Goal: Find specific page/section: Find specific page/section

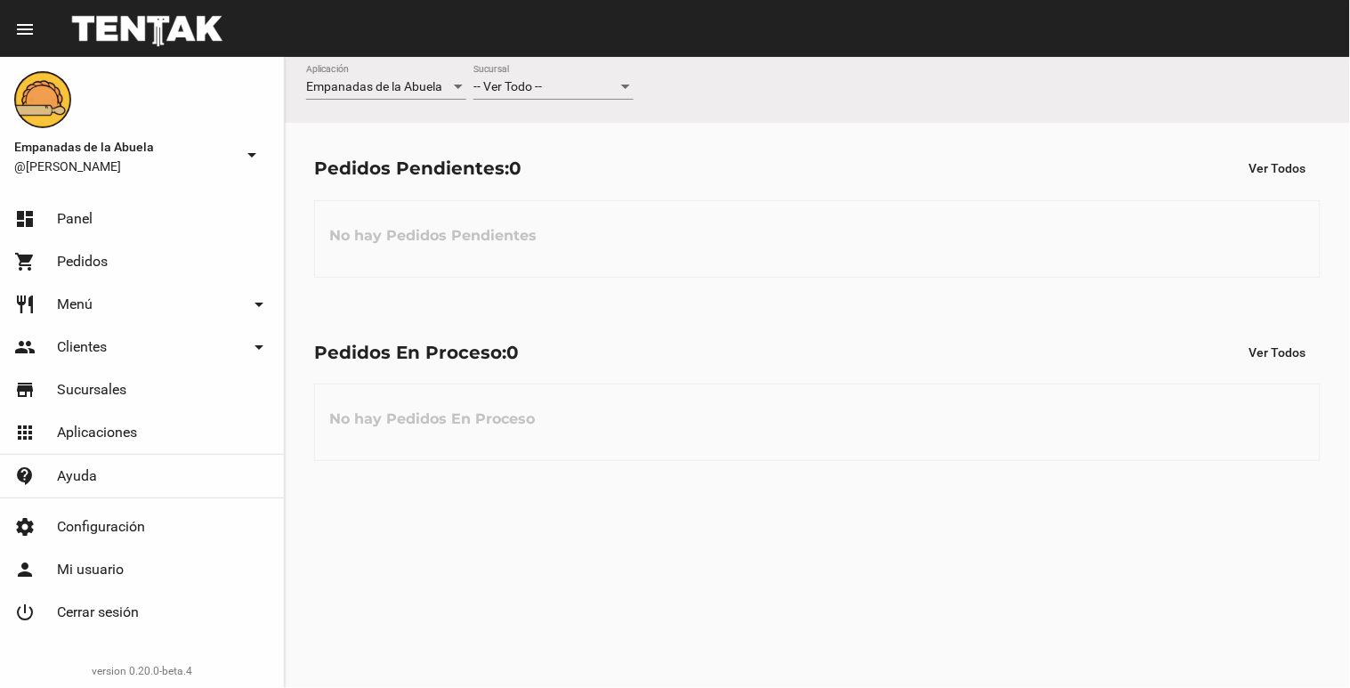
click at [621, 77] on div "-- Ver Todo -- Sucursal" at bounding box center [553, 82] width 160 height 35
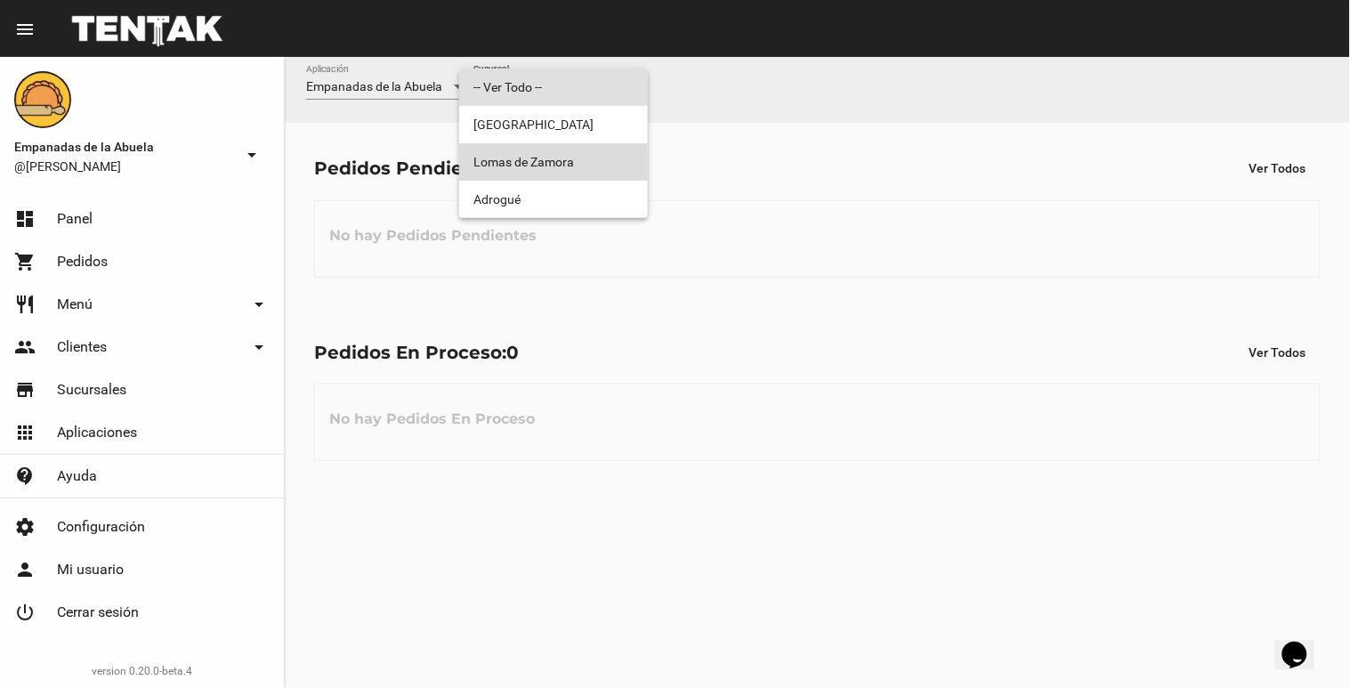
click at [535, 157] on span "Lomas de Zamora" at bounding box center [553, 161] width 160 height 37
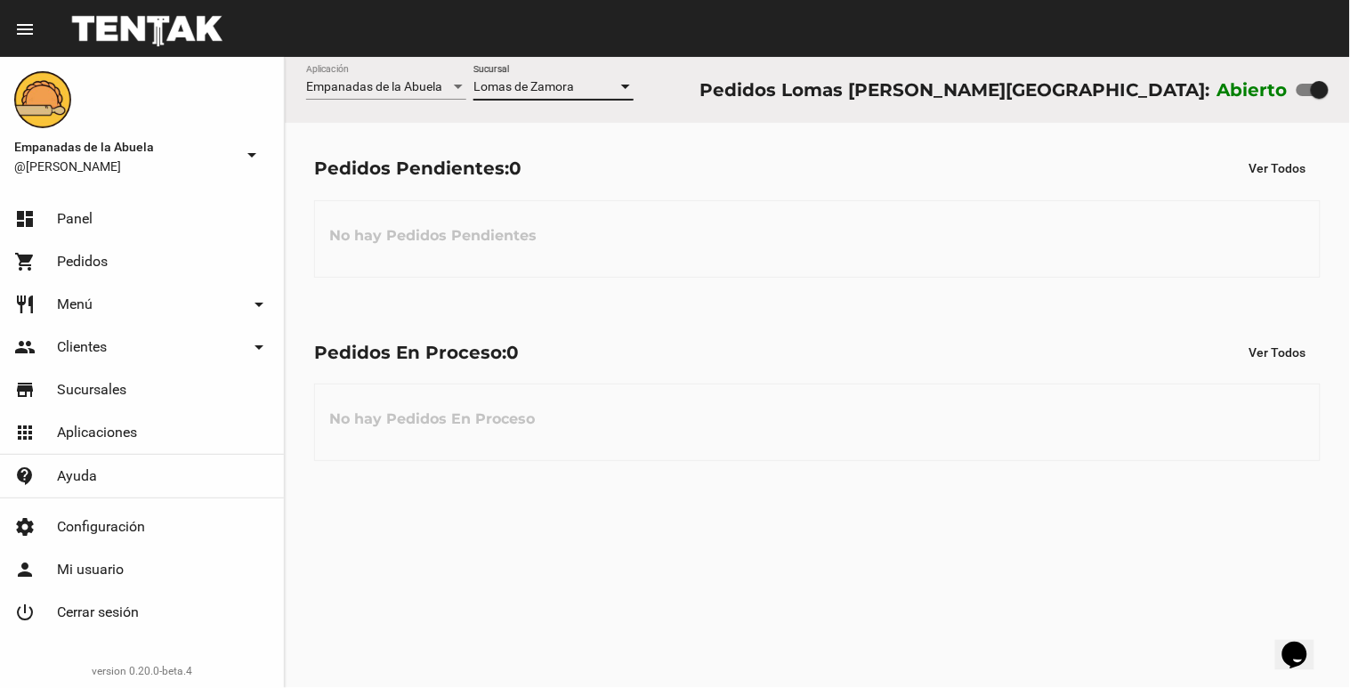
click at [628, 83] on div at bounding box center [625, 87] width 16 height 14
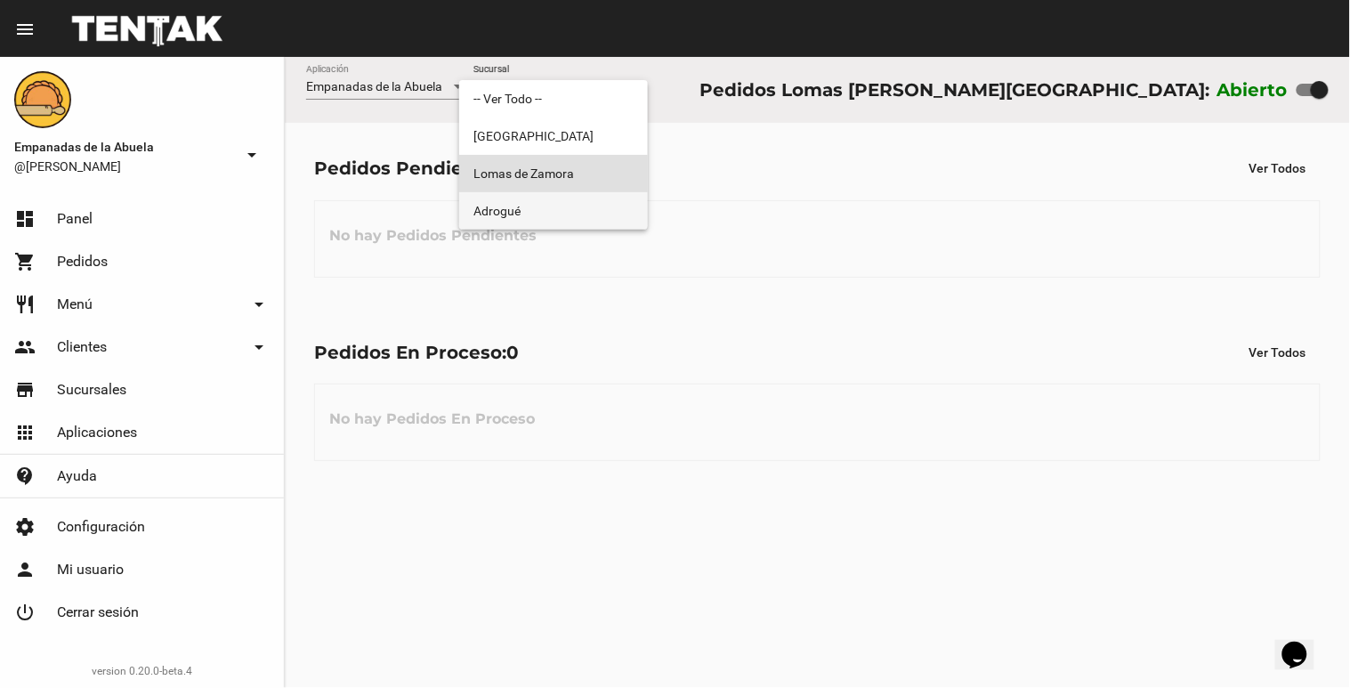
click at [581, 222] on span "Adrogué" at bounding box center [553, 210] width 160 height 37
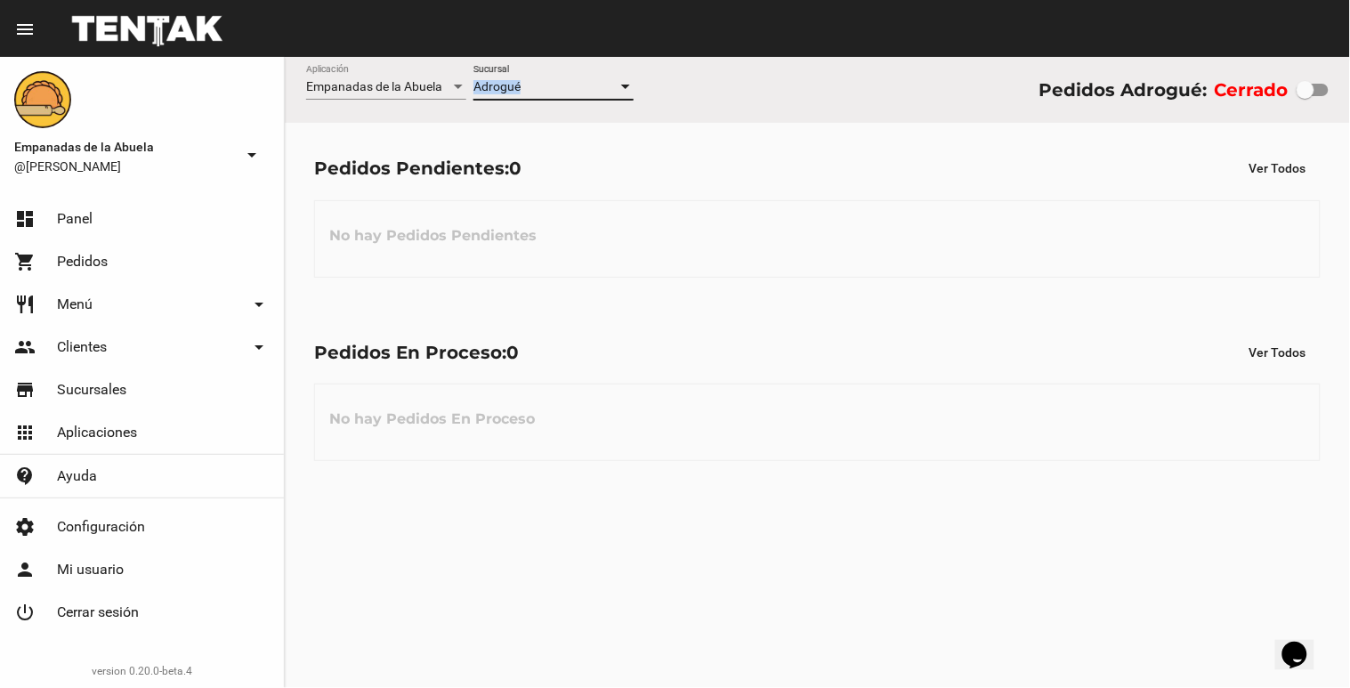
click at [621, 80] on div "Adrogué Sucursal" at bounding box center [553, 82] width 160 height 35
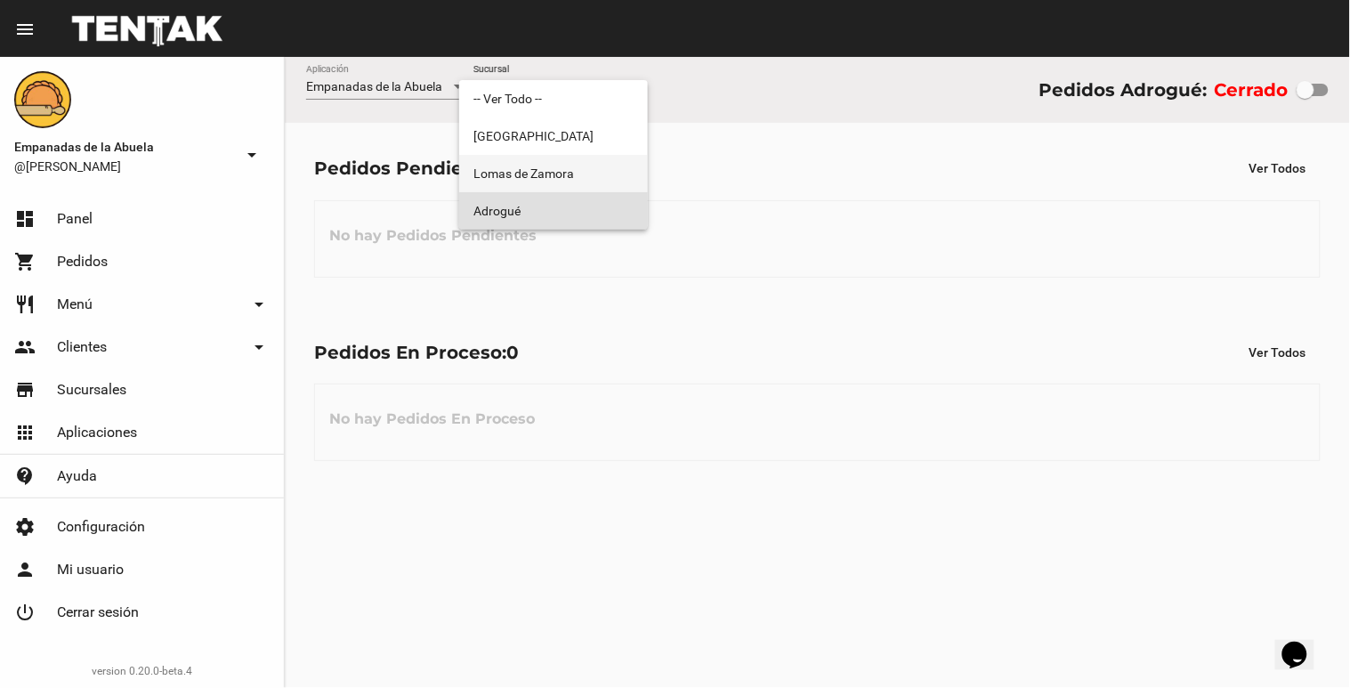
drag, startPoint x: 621, startPoint y: 80, endPoint x: 585, endPoint y: 187, distance: 112.5
click at [587, 185] on span "Lomas de Zamora" at bounding box center [553, 173] width 160 height 37
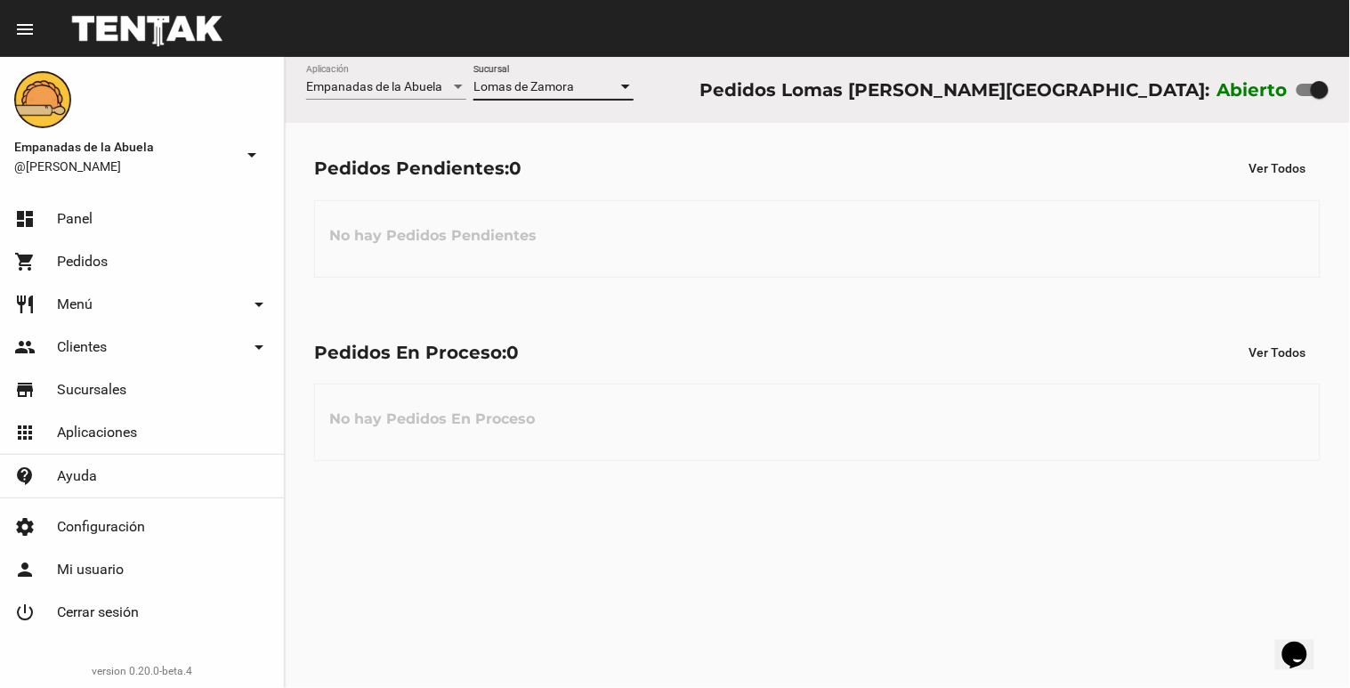
click at [617, 83] on div "Lomas de Zamora" at bounding box center [545, 87] width 144 height 14
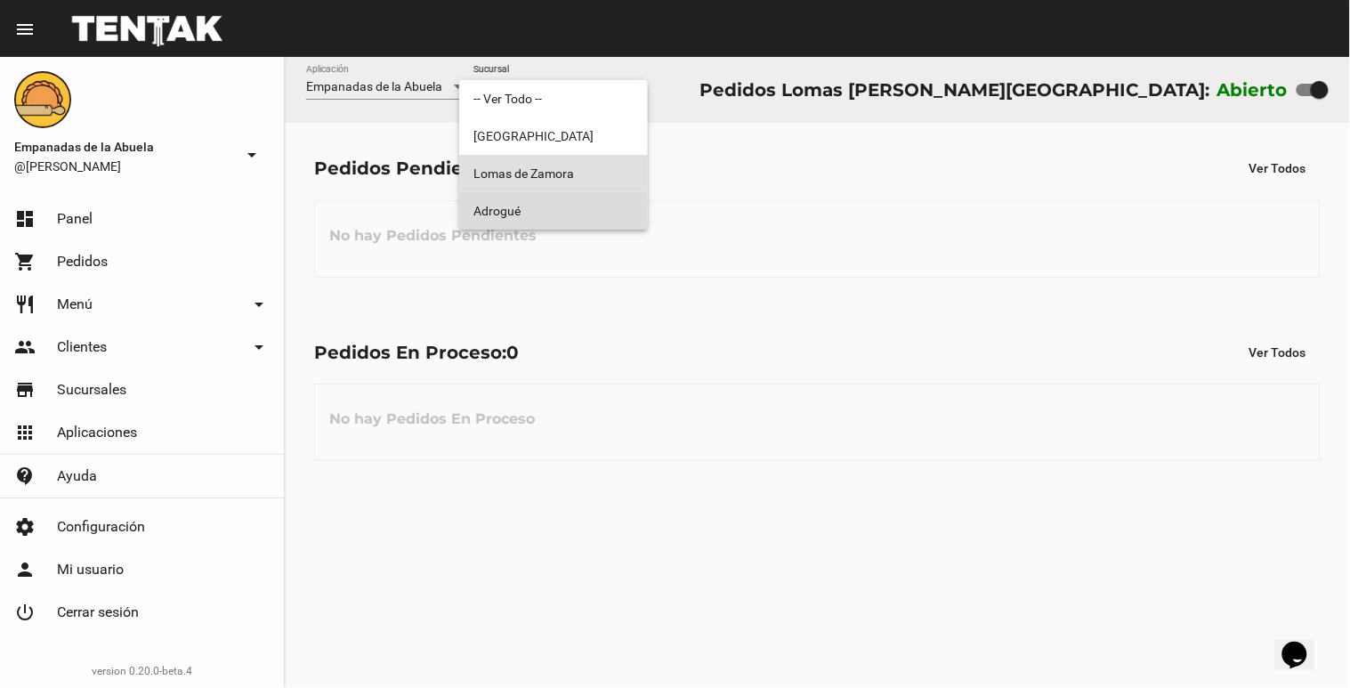
click at [558, 215] on span "Adrogué" at bounding box center [553, 210] width 160 height 37
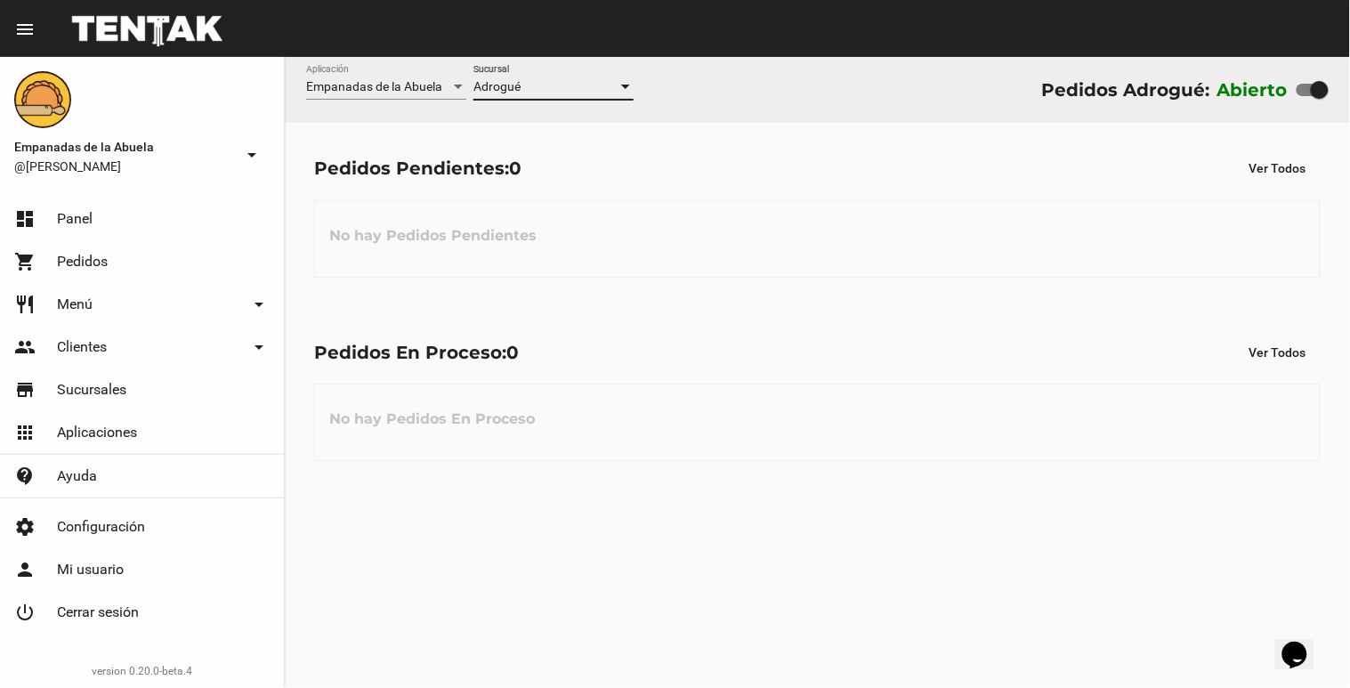
click at [632, 96] on div "Adrogué Sucursal" at bounding box center [553, 82] width 160 height 35
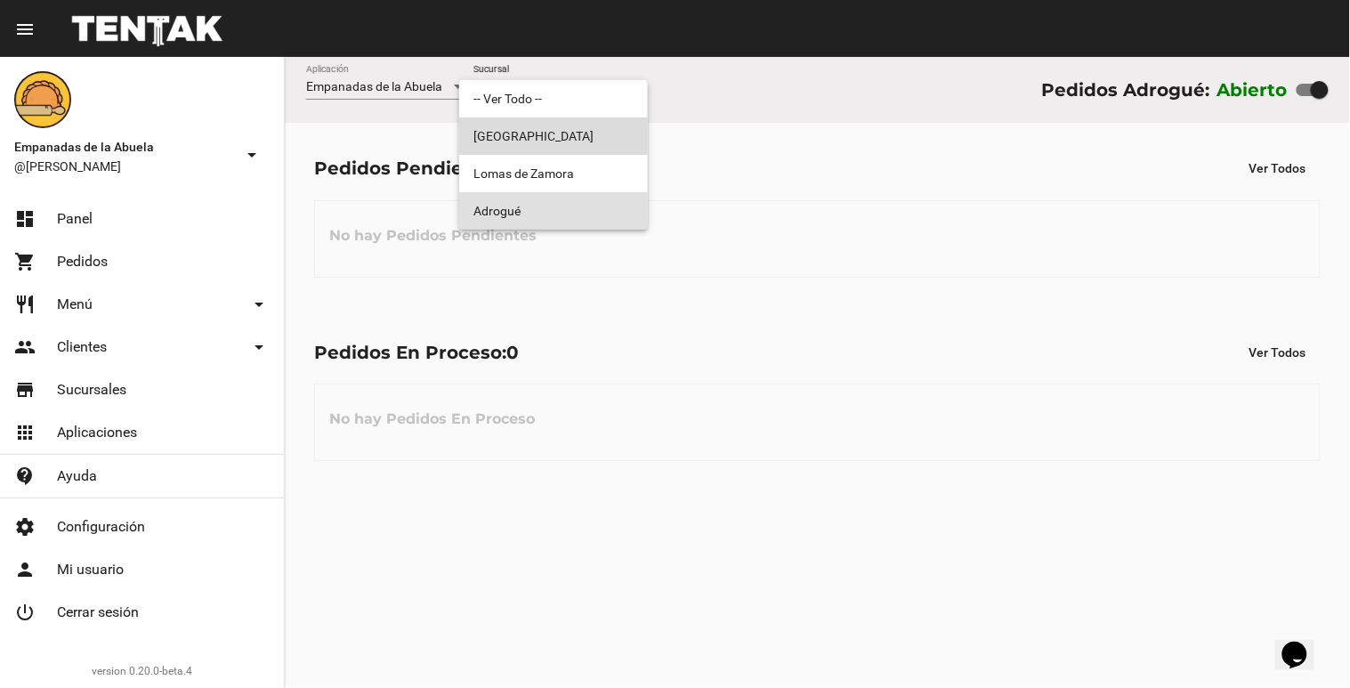
click at [598, 152] on span "[GEOGRAPHIC_DATA]" at bounding box center [553, 135] width 160 height 37
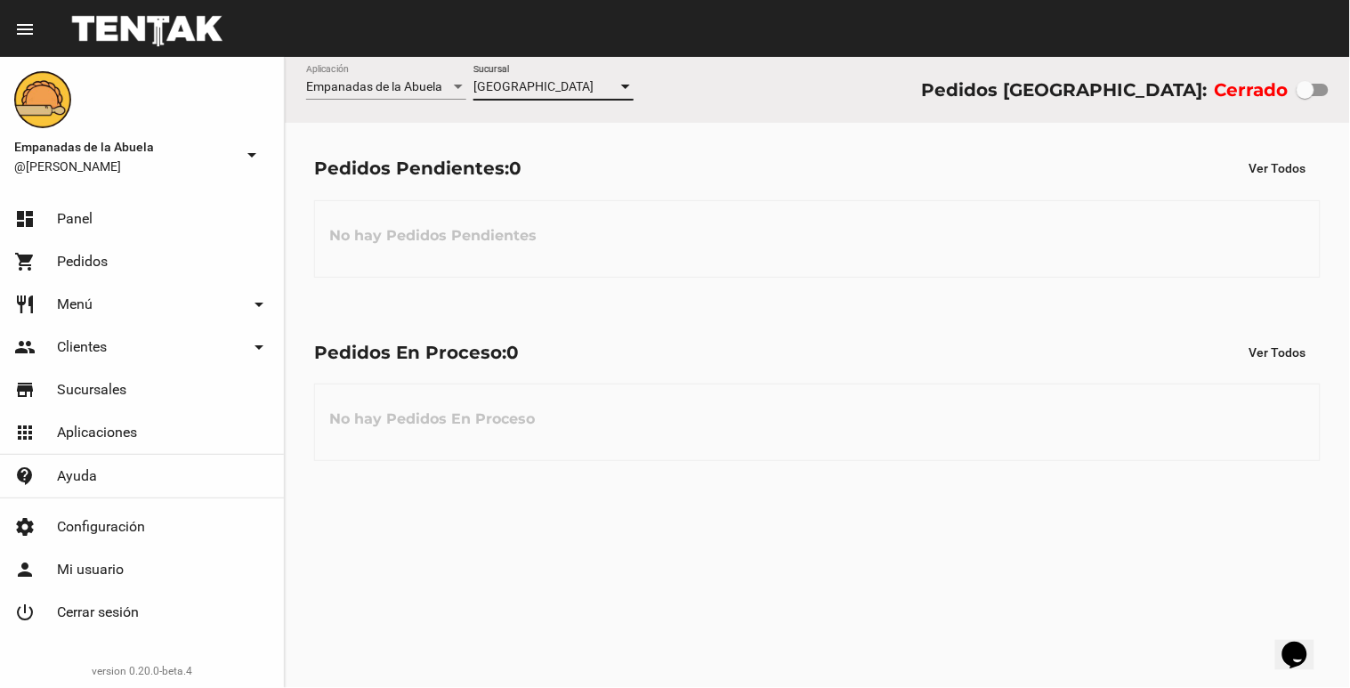
click at [624, 99] on div "Monte Grande Sucursal" at bounding box center [553, 82] width 160 height 35
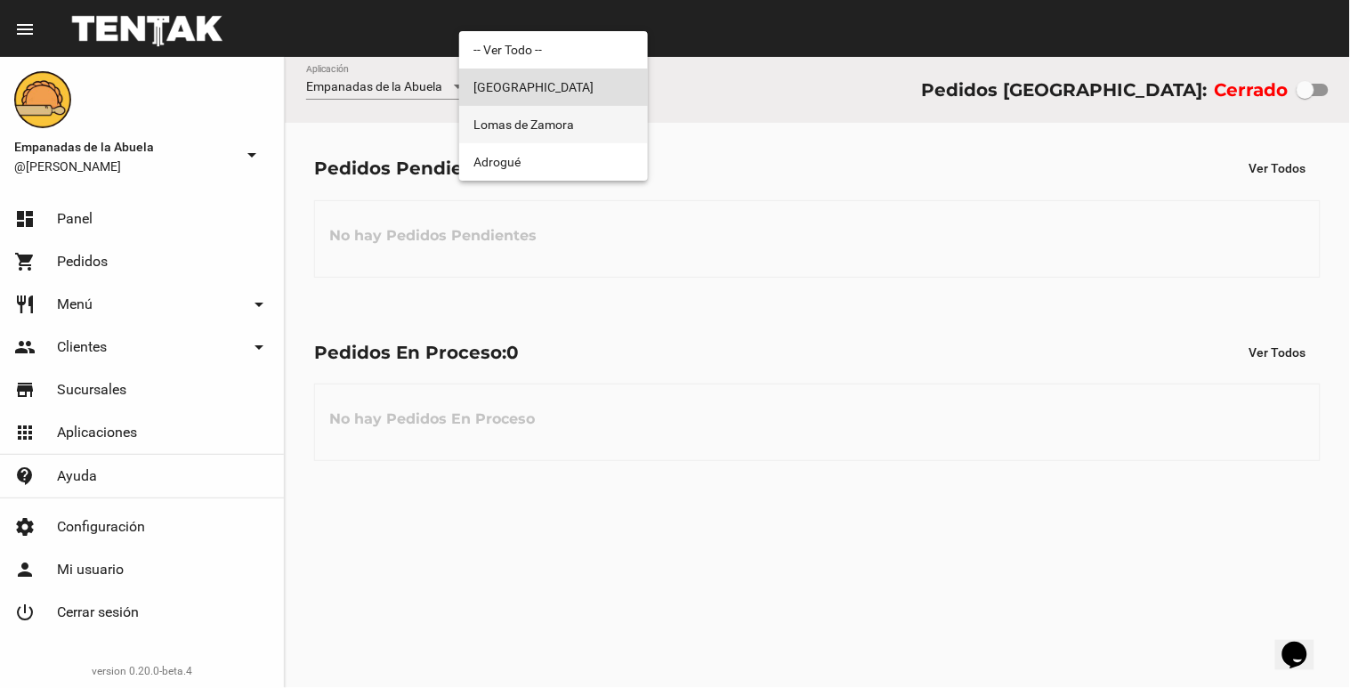
click at [599, 136] on span "Lomas de Zamora" at bounding box center [553, 124] width 160 height 37
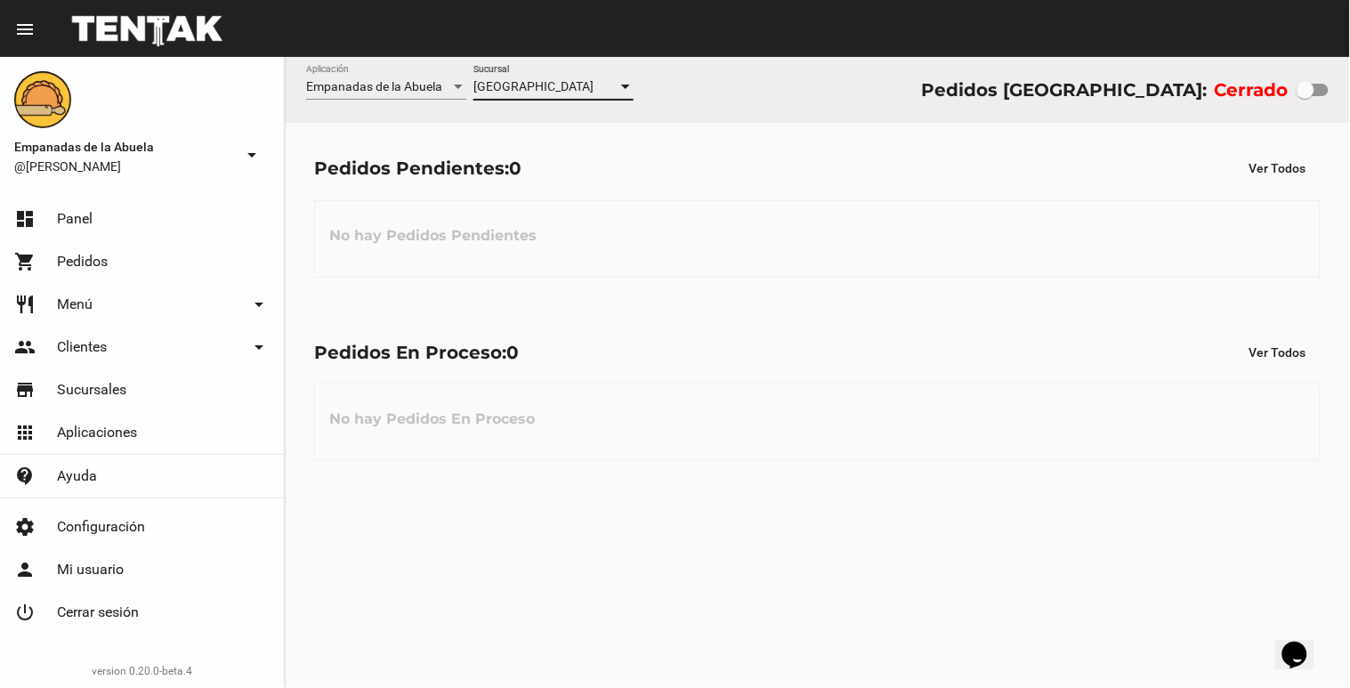
checkbox input "true"
